Goal: Task Accomplishment & Management: Use online tool/utility

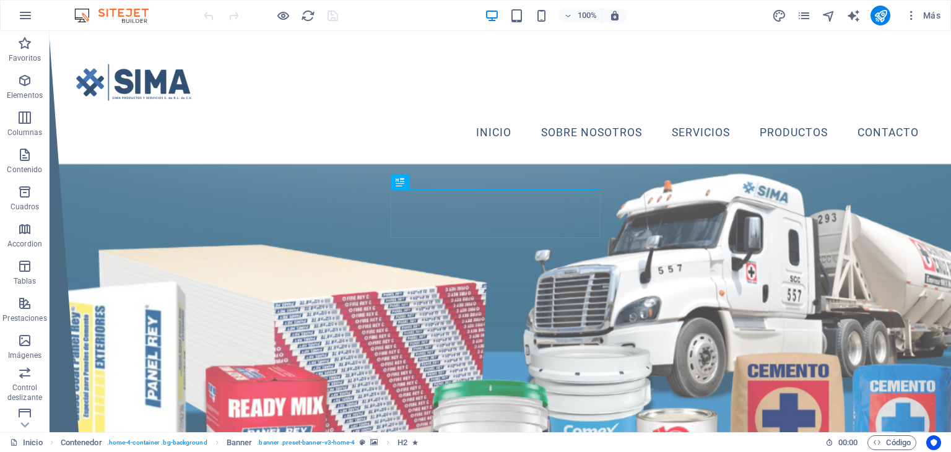
click at [274, 17] on div at bounding box center [270, 16] width 139 height 20
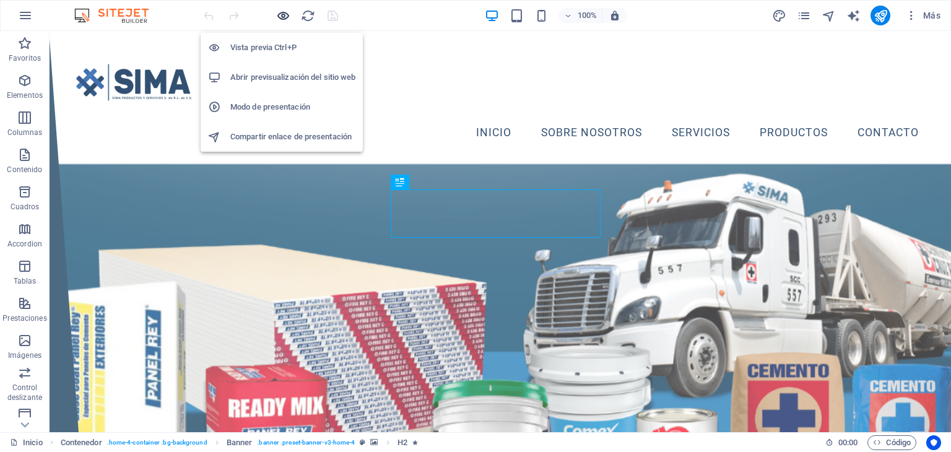
click at [289, 24] on div "Vista previa Ctrl+P Abrir previsualización del sitio web Modo de presentación C…" at bounding box center [282, 87] width 162 height 129
click at [283, 9] on icon "button" at bounding box center [283, 16] width 14 height 14
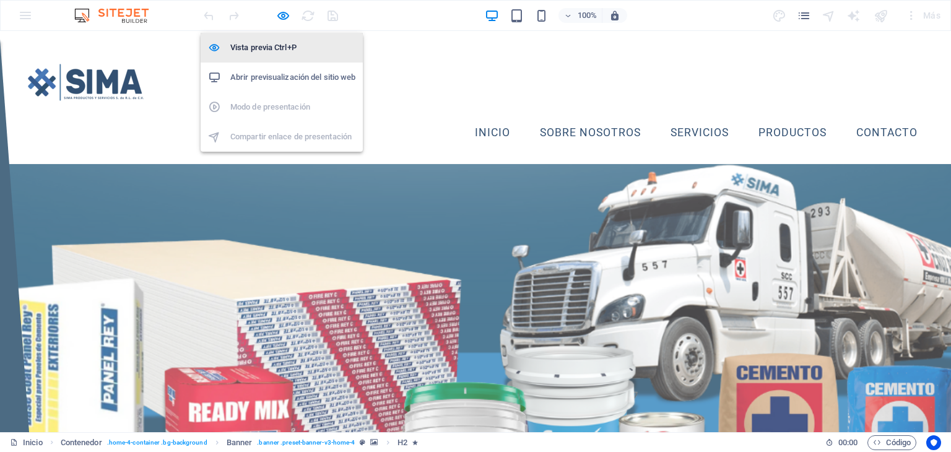
click at [280, 43] on h6 "Vista previa Ctrl+P" at bounding box center [292, 47] width 125 height 15
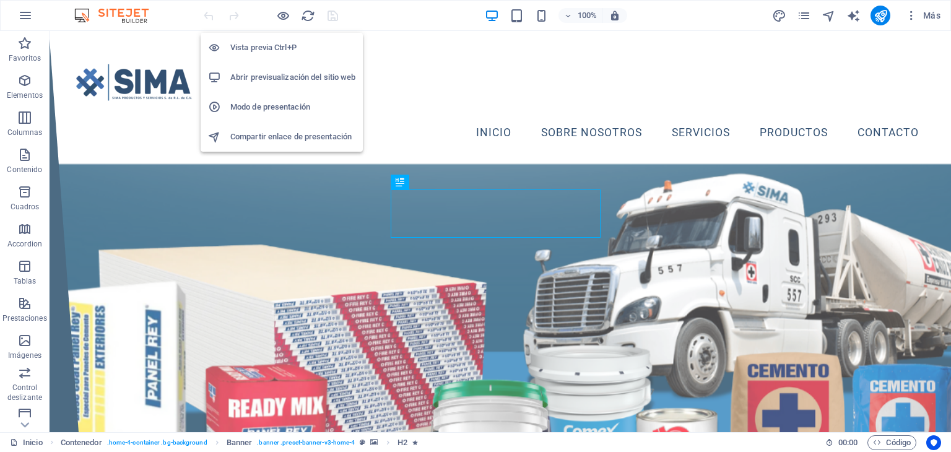
click at [277, 50] on h6 "Vista previa Ctrl+P" at bounding box center [292, 47] width 125 height 15
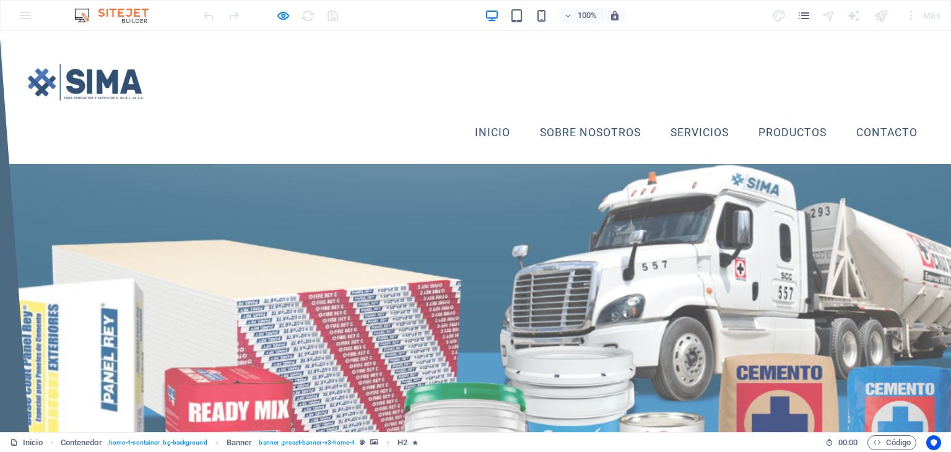
click at [784, 139] on link "Productos" at bounding box center [793, 133] width 88 height 31
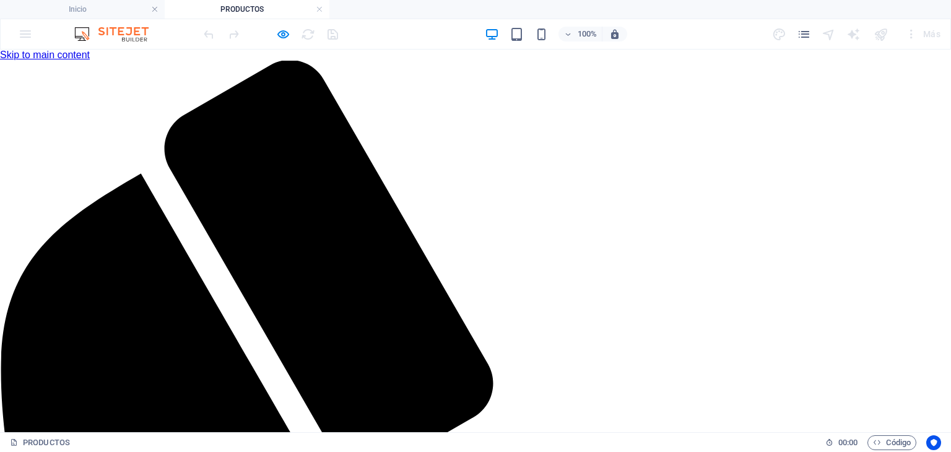
scroll to position [183, 0]
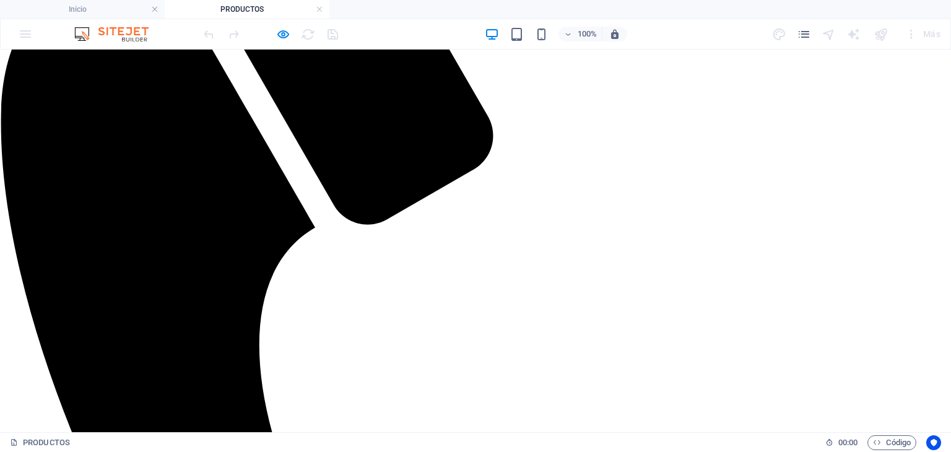
scroll to position [255, 0]
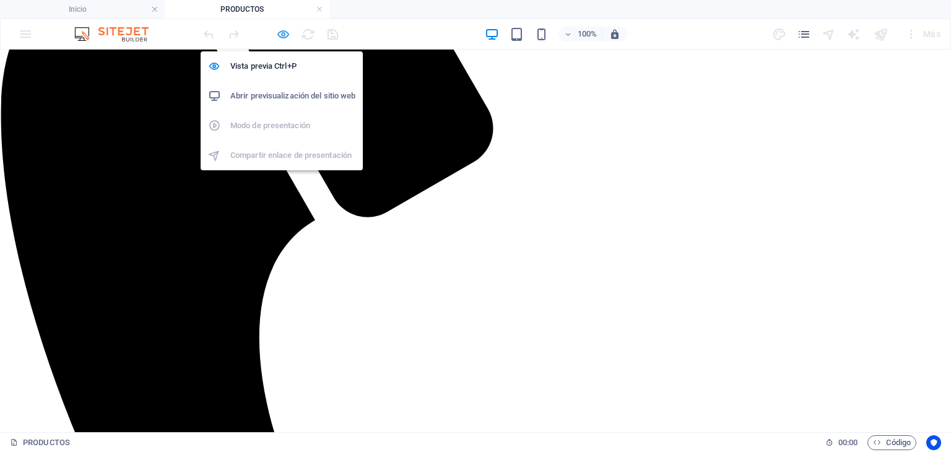
click at [282, 30] on icon "button" at bounding box center [283, 34] width 14 height 14
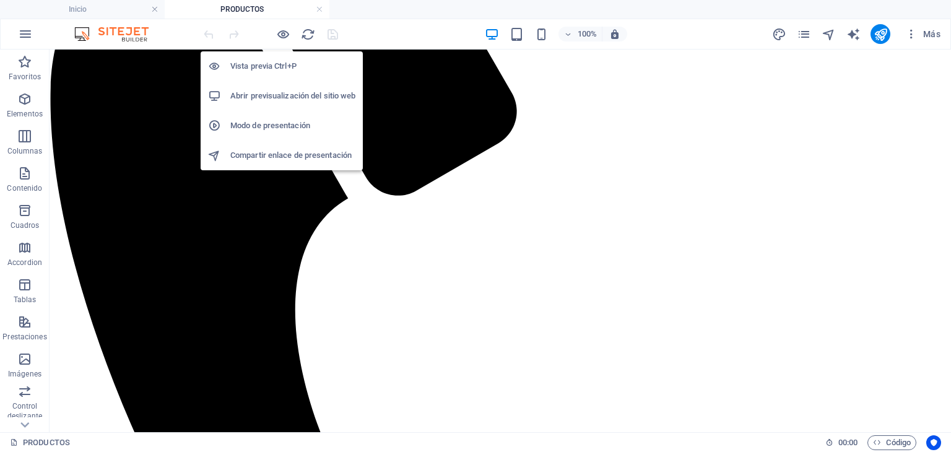
click at [306, 97] on h6 "Abrir previsualización del sitio web" at bounding box center [292, 96] width 125 height 15
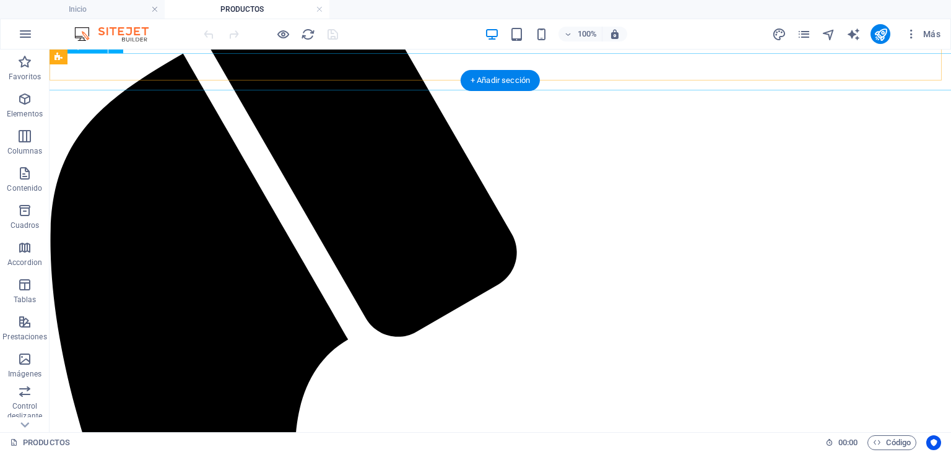
scroll to position [66, 0]
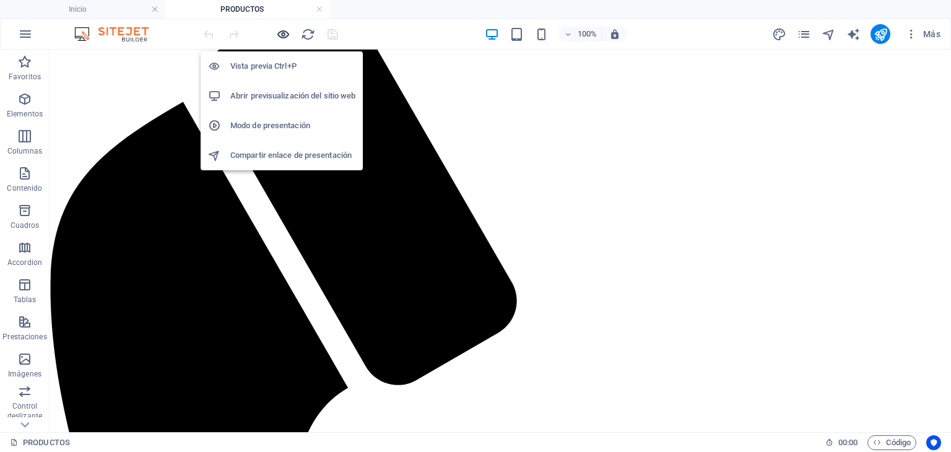
click at [287, 32] on icon "button" at bounding box center [283, 34] width 14 height 14
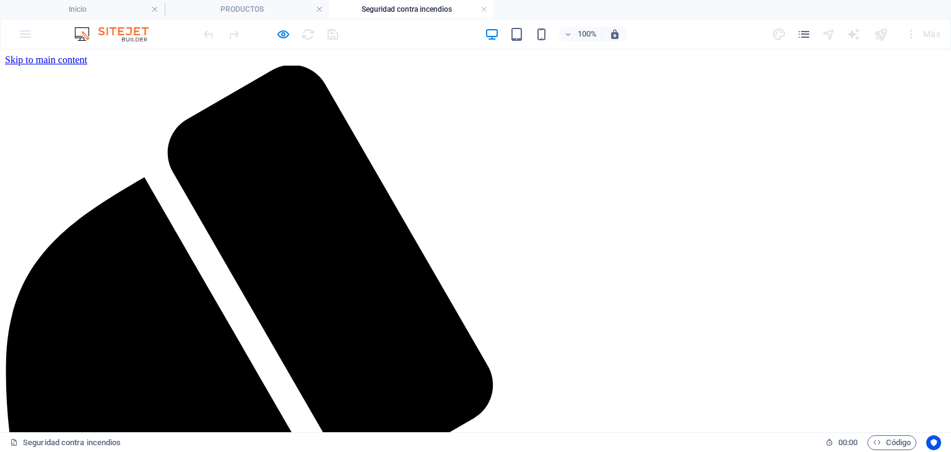
scroll to position [107, 0]
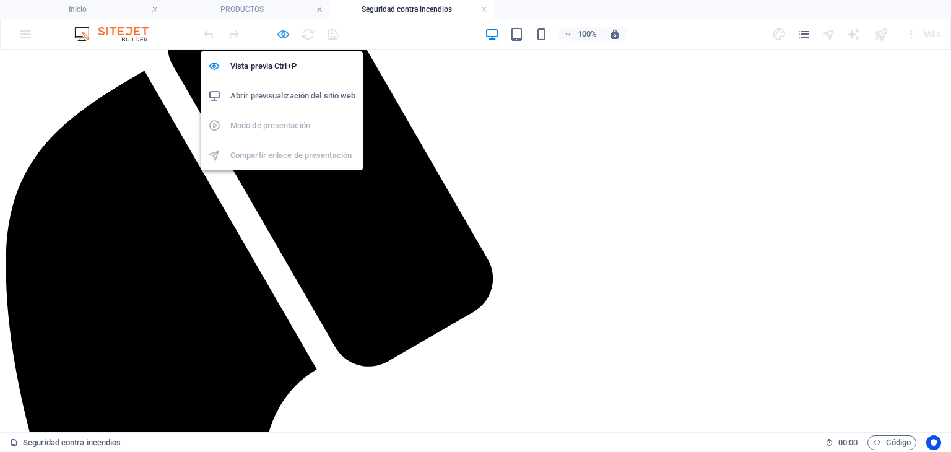
click at [281, 32] on icon "button" at bounding box center [283, 34] width 14 height 14
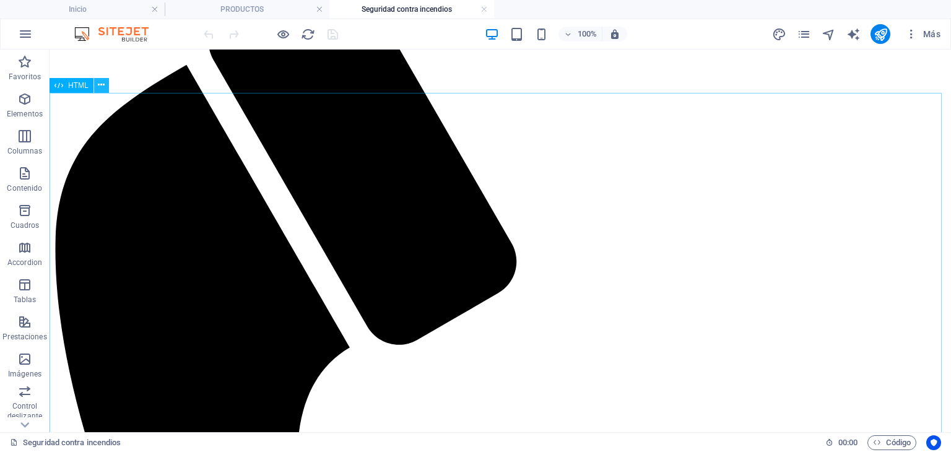
click at [102, 90] on icon at bounding box center [101, 85] width 7 height 13
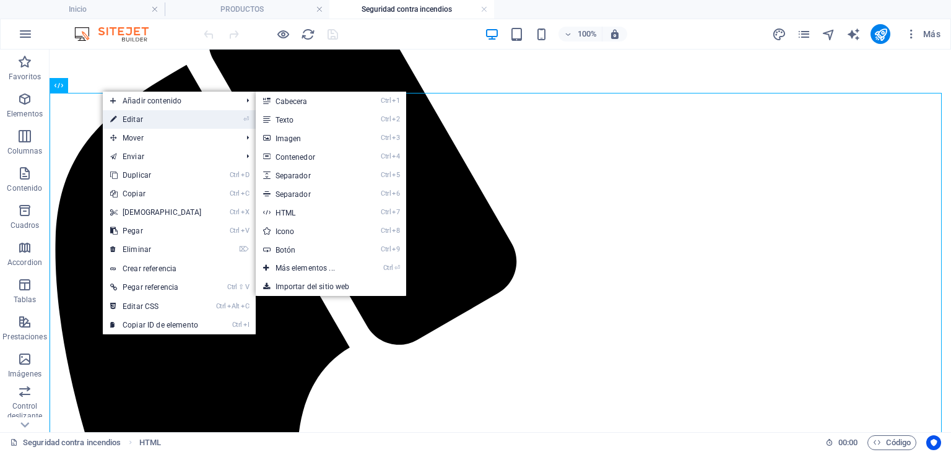
click at [136, 126] on link "⏎ Editar" at bounding box center [156, 119] width 107 height 19
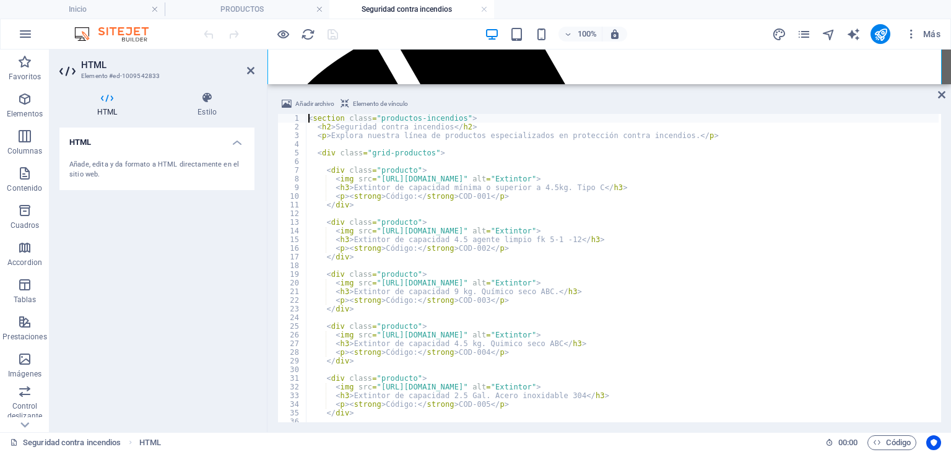
scroll to position [645, 0]
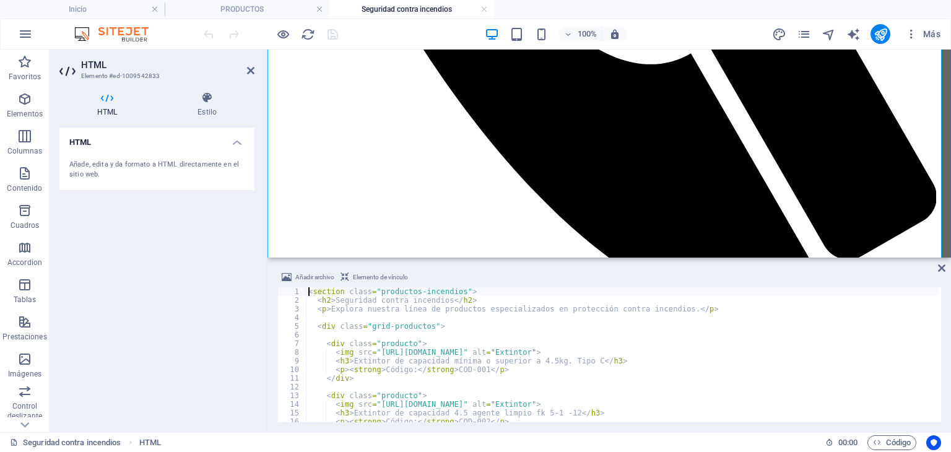
drag, startPoint x: 723, startPoint y: 85, endPoint x: 730, endPoint y: 256, distance: 171.1
click at [730, 256] on div "Arrastra aquí para reemplazar el contenido existente. Si quieres crear un eleme…" at bounding box center [610, 241] width 684 height 383
click at [249, 72] on icon at bounding box center [250, 71] width 7 height 10
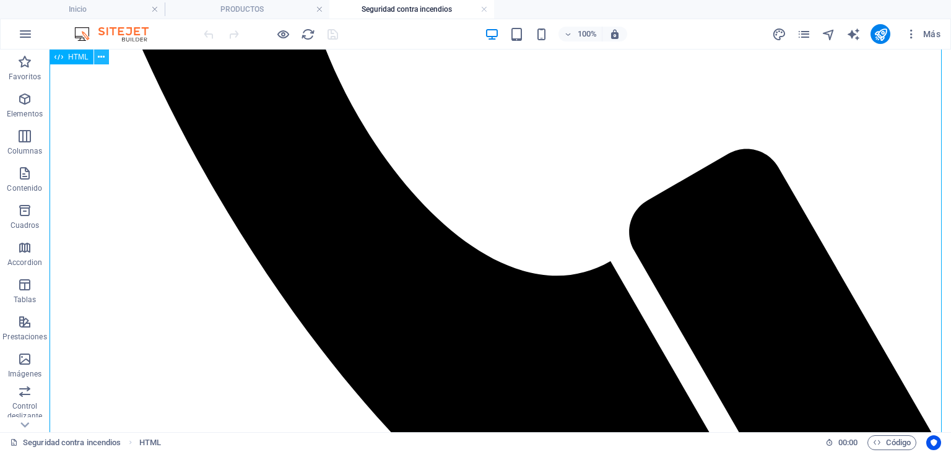
click at [99, 58] on icon at bounding box center [101, 57] width 7 height 13
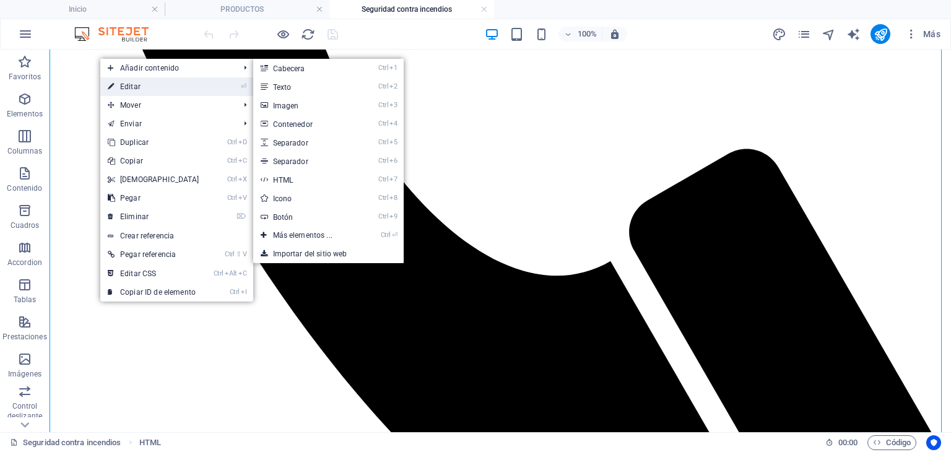
click at [128, 81] on link "⏎ Editar" at bounding box center [153, 86] width 107 height 19
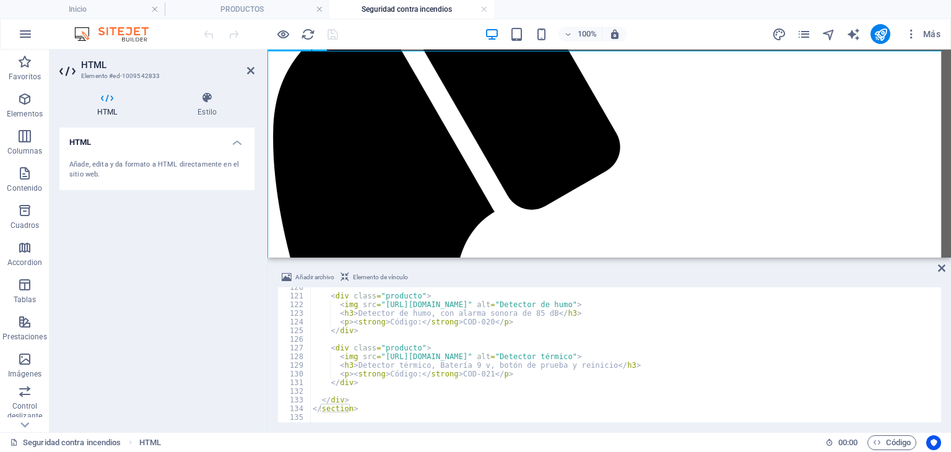
scroll to position [151, 0]
